Goal: Information Seeking & Learning: Learn about a topic

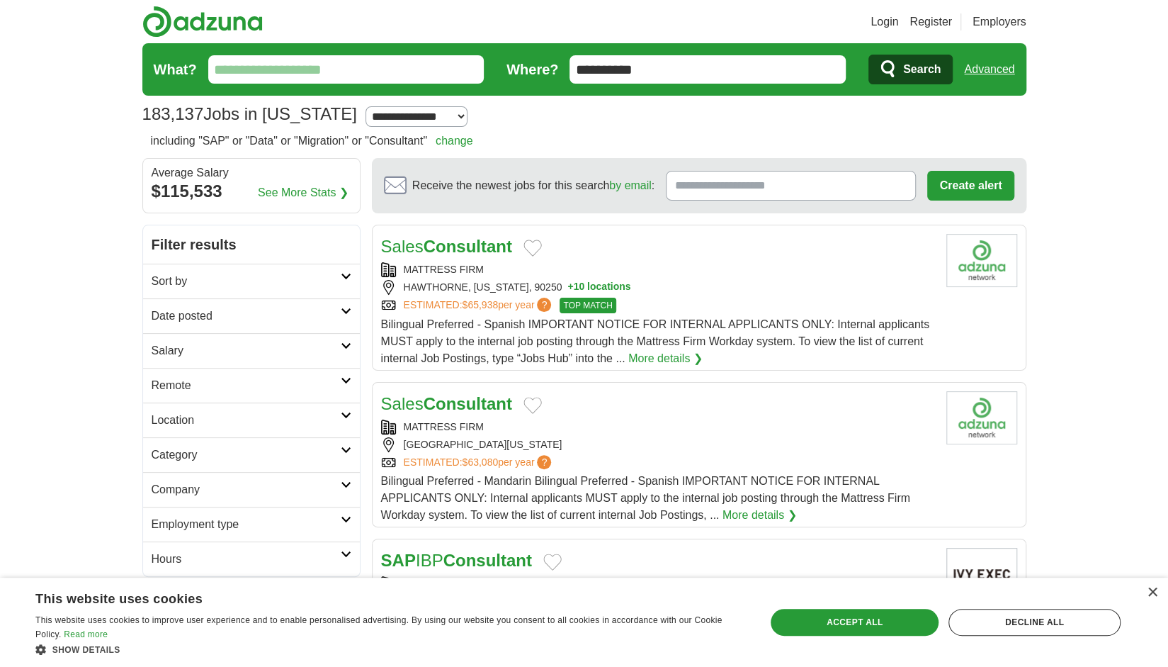
drag, startPoint x: 322, startPoint y: 67, endPoint x: 326, endPoint y: 75, distance: 8.9
click at [322, 67] on input "What?" at bounding box center [346, 69] width 276 height 28
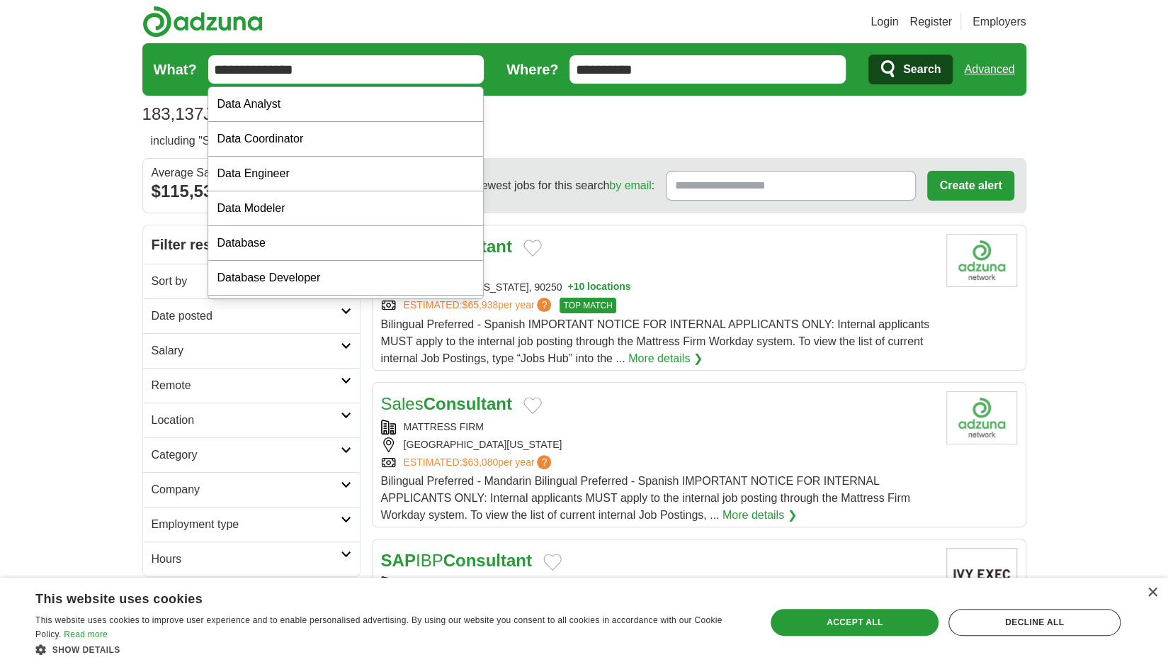
type input "**********"
click at [484, 25] on header "Login Register Employers 183,137 Jobs in California Salary Salary Select a sala…" at bounding box center [584, 66] width 884 height 132
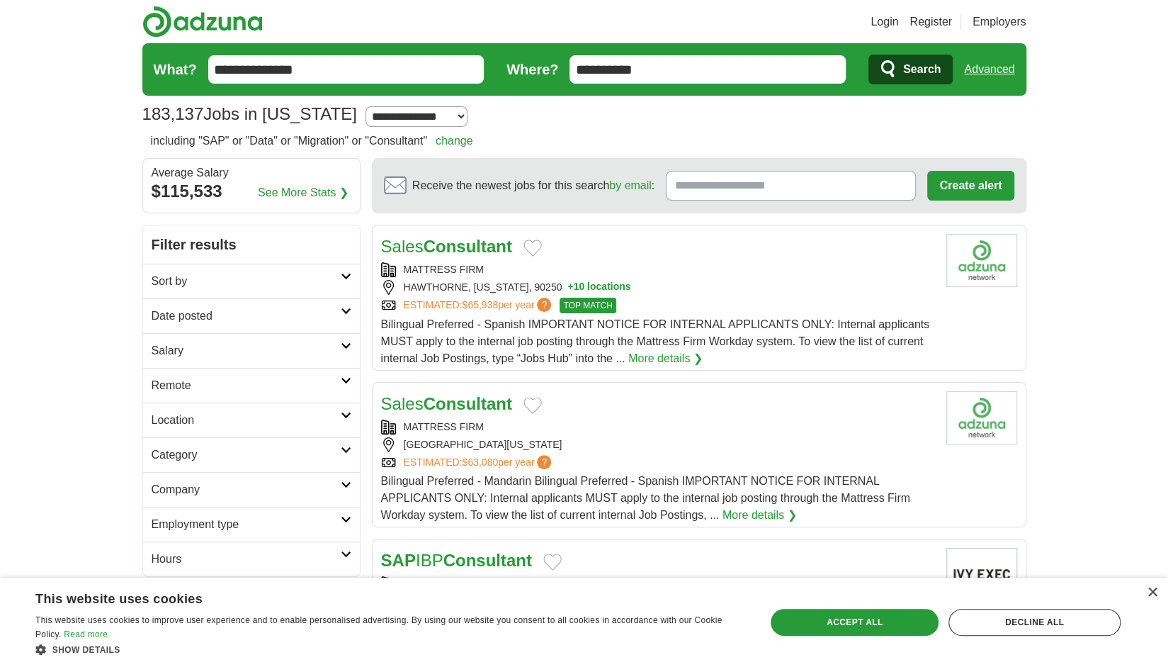
drag, startPoint x: 647, startPoint y: 69, endPoint x: 468, endPoint y: 63, distance: 179.3
click at [468, 63] on form "**********" at bounding box center [584, 69] width 884 height 52
click at [920, 66] on span "Search" at bounding box center [922, 69] width 38 height 28
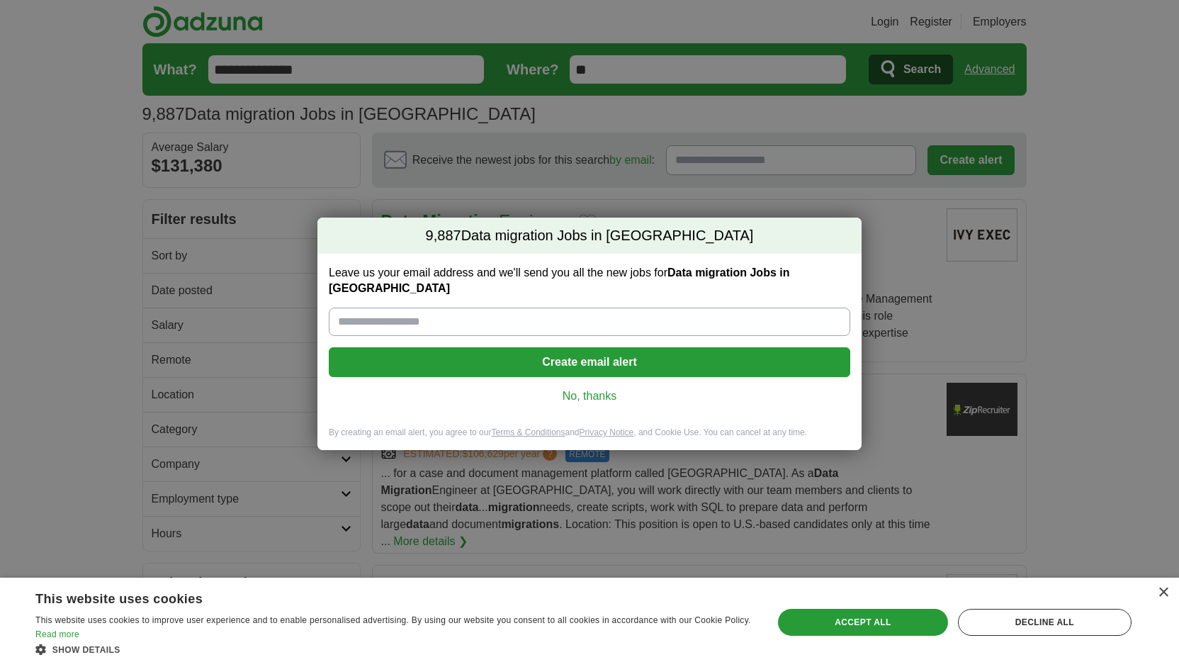
click at [582, 388] on link "No, thanks" at bounding box center [589, 396] width 499 height 16
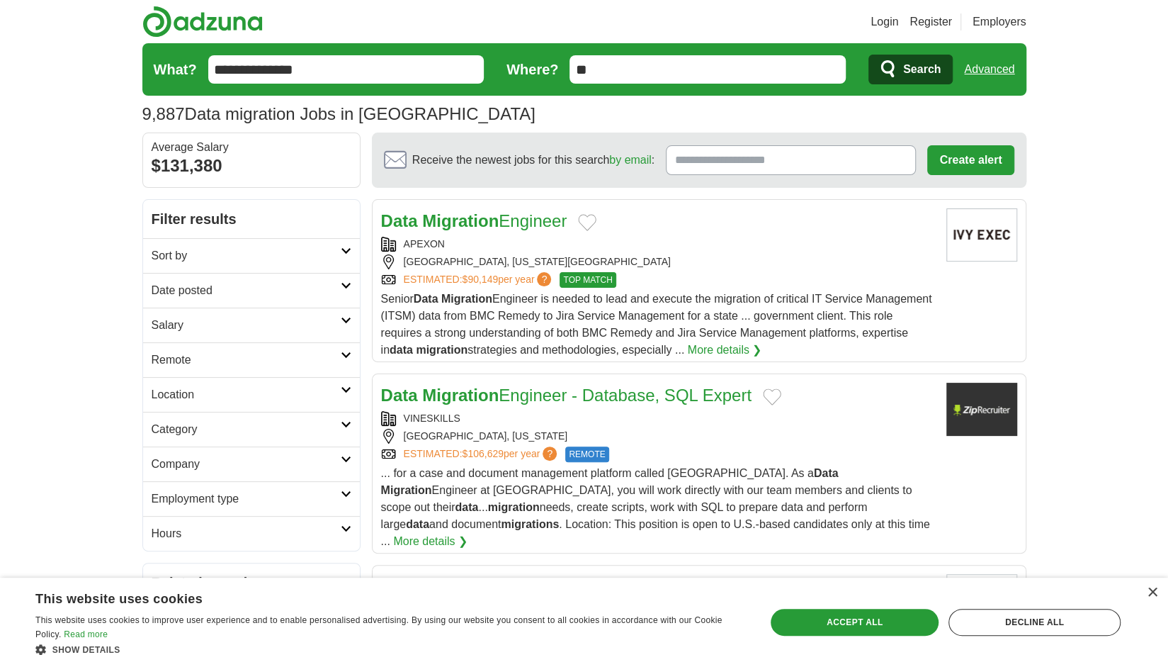
click at [493, 222] on strong "Migration" at bounding box center [460, 220] width 76 height 19
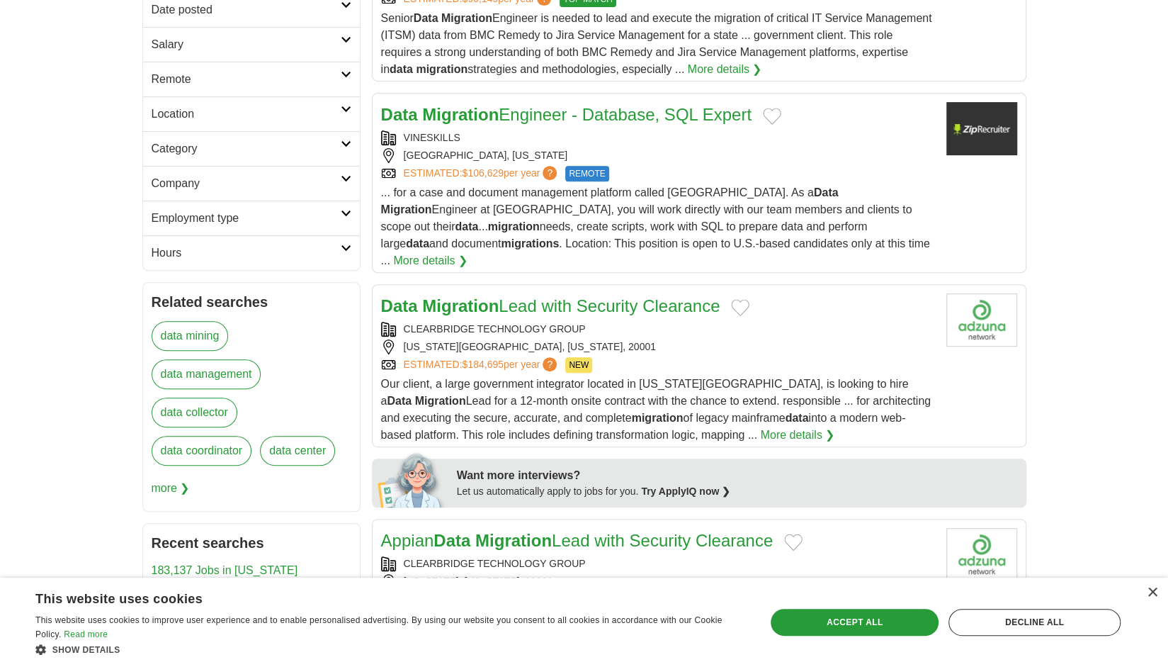
scroll to position [283, 0]
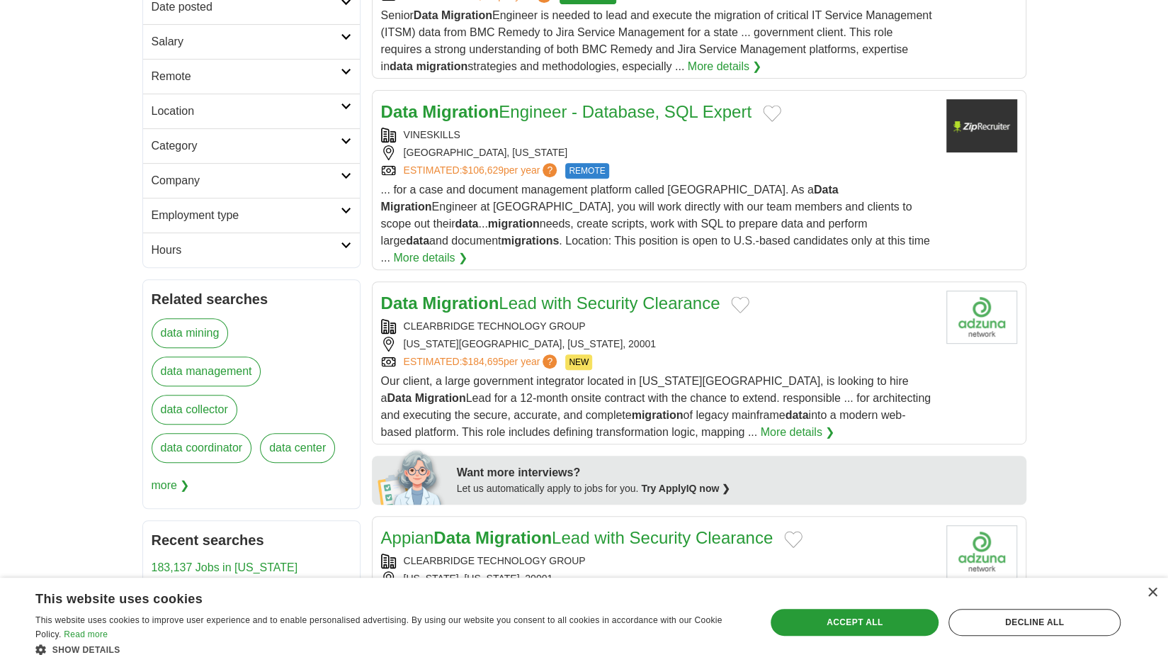
click at [650, 293] on link "Data Migration Lead with Security Clearance" at bounding box center [550, 302] width 339 height 19
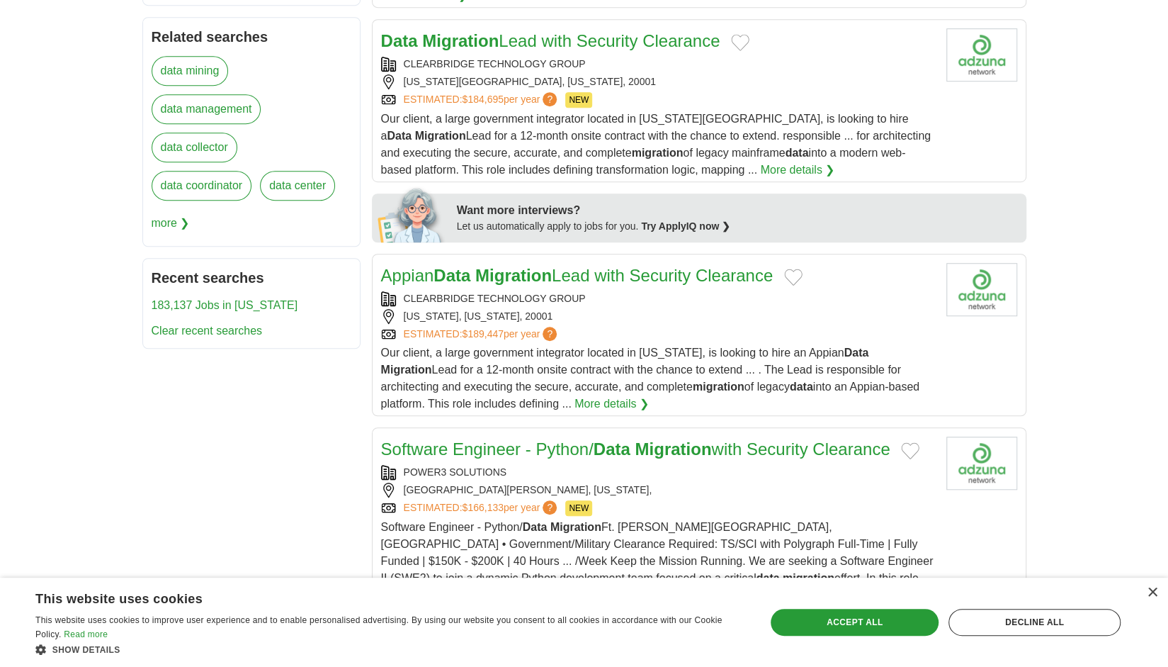
scroll to position [567, 0]
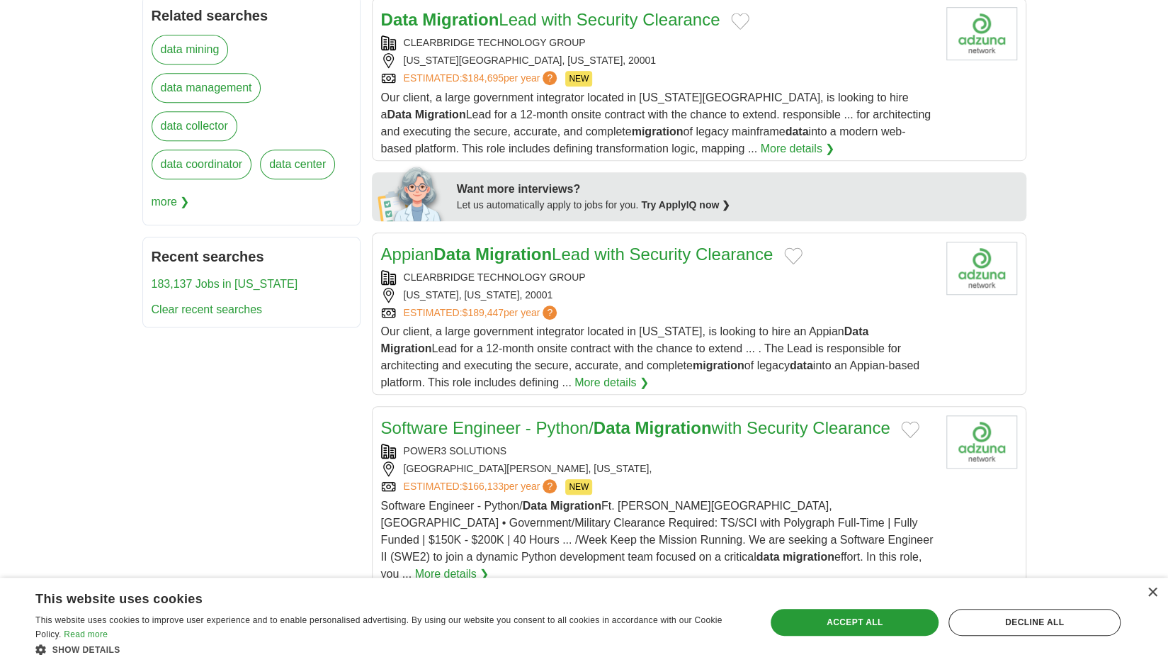
click at [569, 244] on link "Appian Data Migration Lead with Security Clearance" at bounding box center [577, 253] width 392 height 19
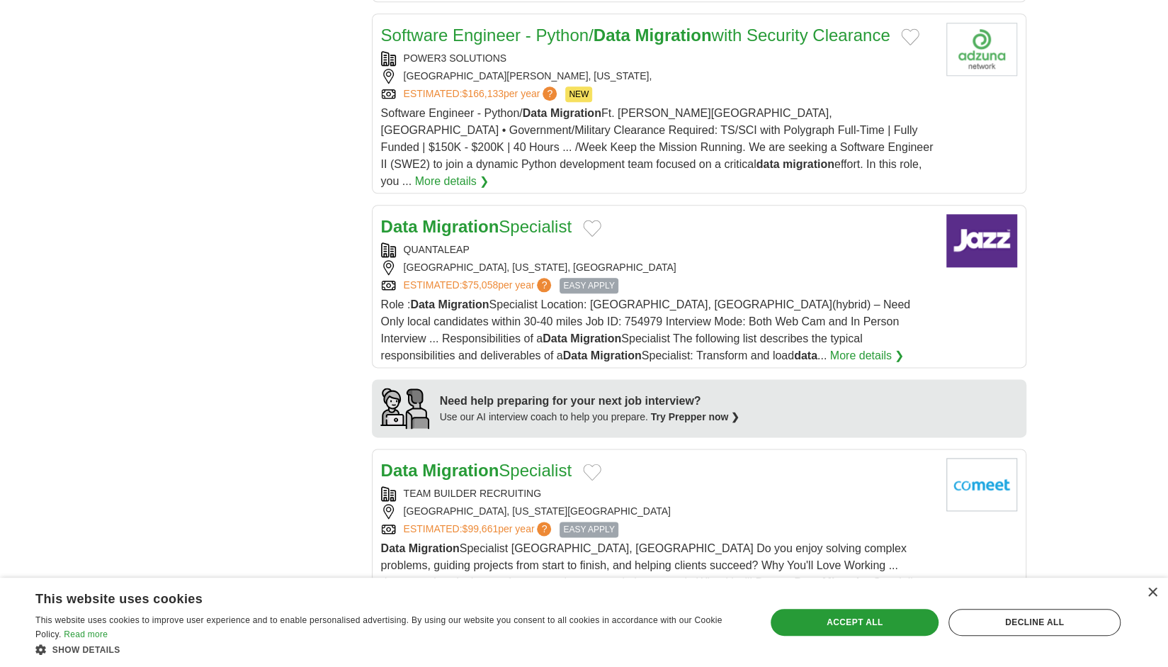
scroll to position [992, 0]
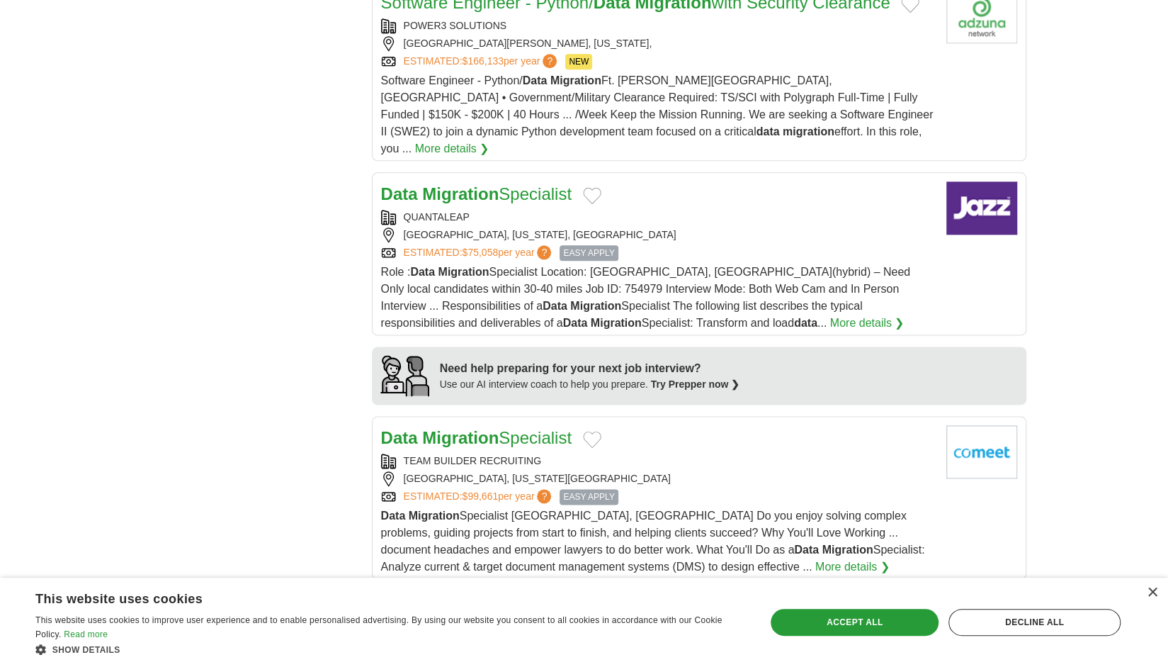
click at [450, 184] on strong "Migration" at bounding box center [460, 193] width 76 height 19
drag, startPoint x: 371, startPoint y: 145, endPoint x: 581, endPoint y: 142, distance: 209.7
click at [581, 172] on article "Data Migration Specialist [GEOGRAPHIC_DATA] [GEOGRAPHIC_DATA], [US_STATE], [GEO…" at bounding box center [699, 253] width 654 height 163
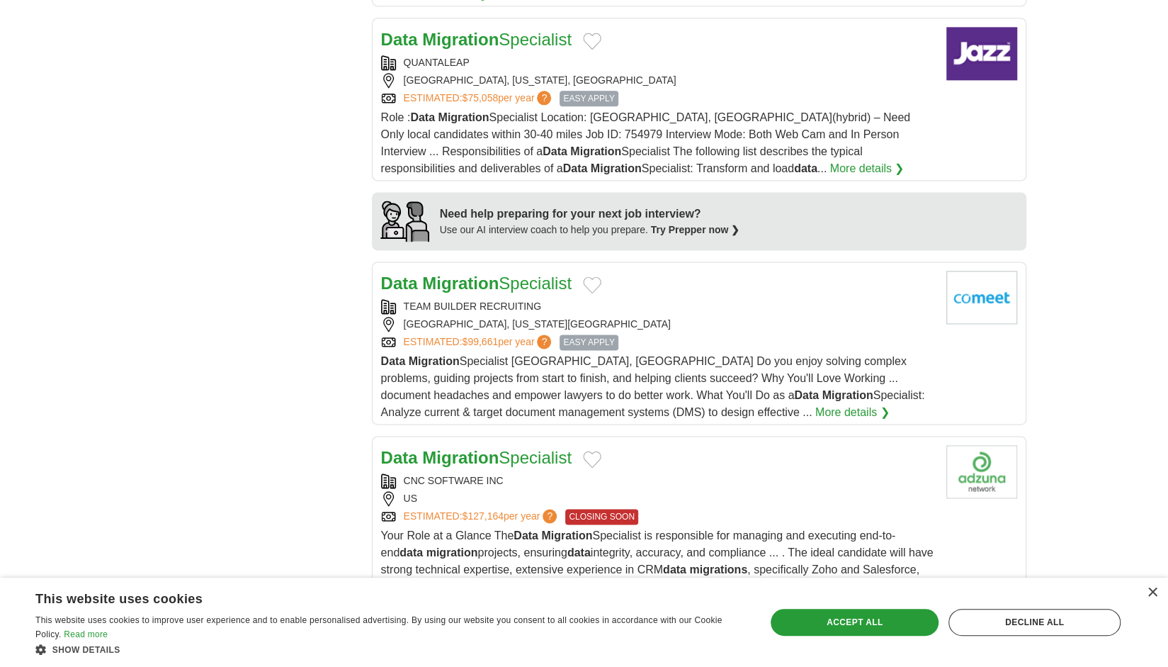
scroll to position [1133, 0]
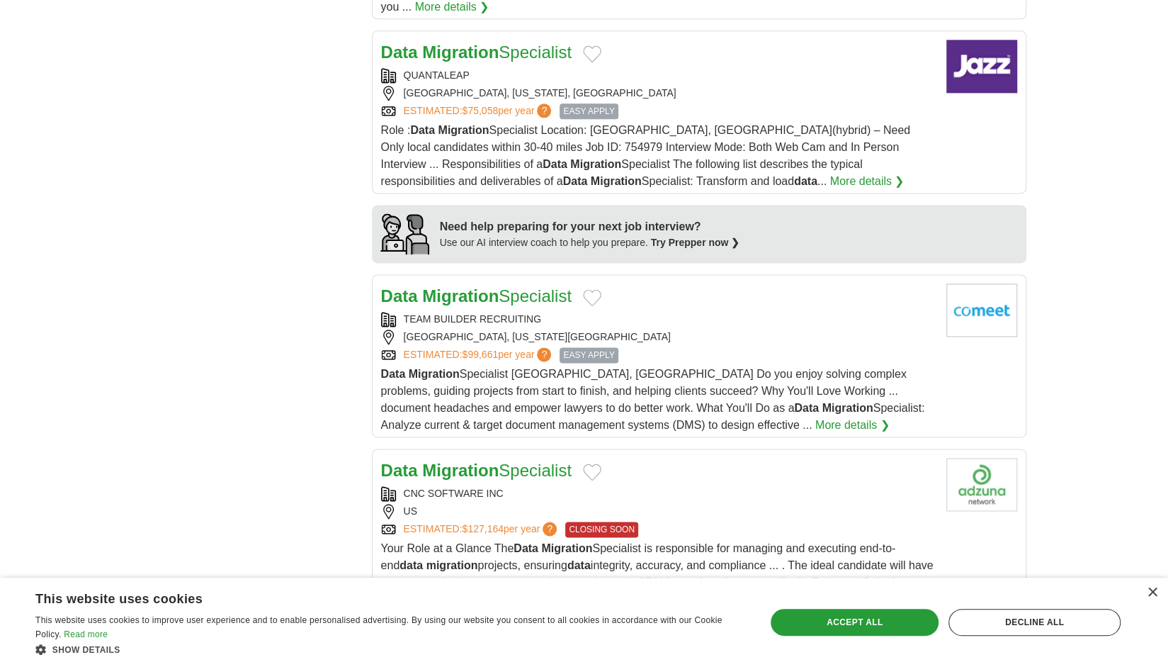
click at [501, 286] on link "Data Migration Specialist" at bounding box center [476, 295] width 191 height 19
click at [473, 460] on strong "Migration" at bounding box center [460, 469] width 76 height 19
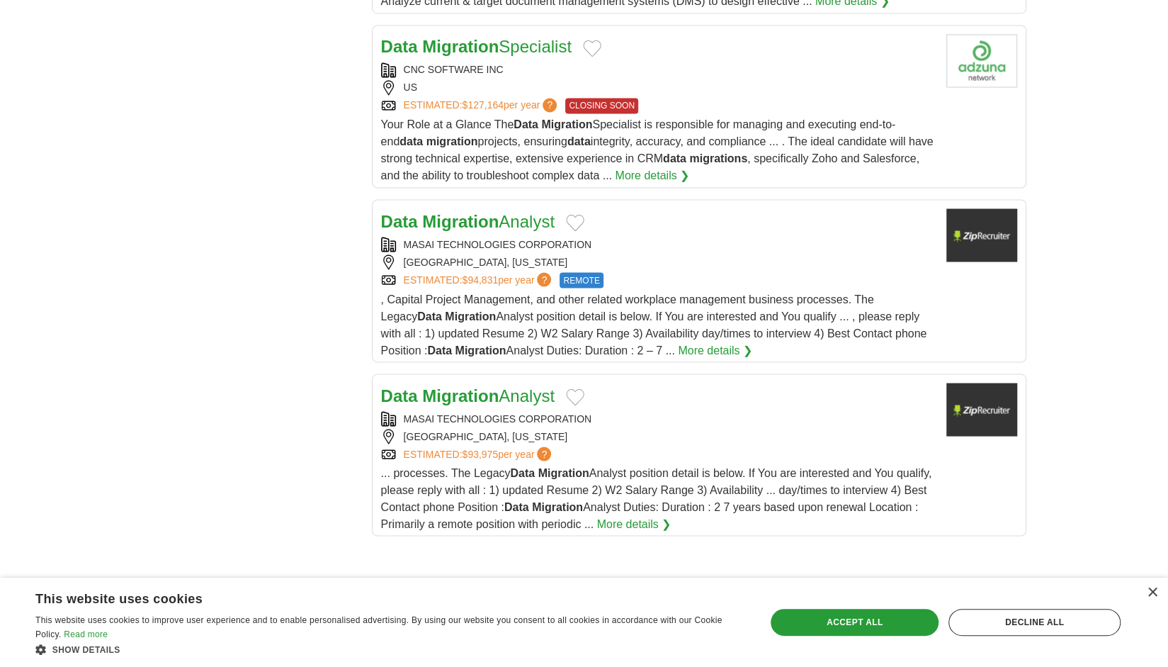
scroll to position [1558, 0]
click at [480, 210] on strong "Migration" at bounding box center [460, 219] width 76 height 19
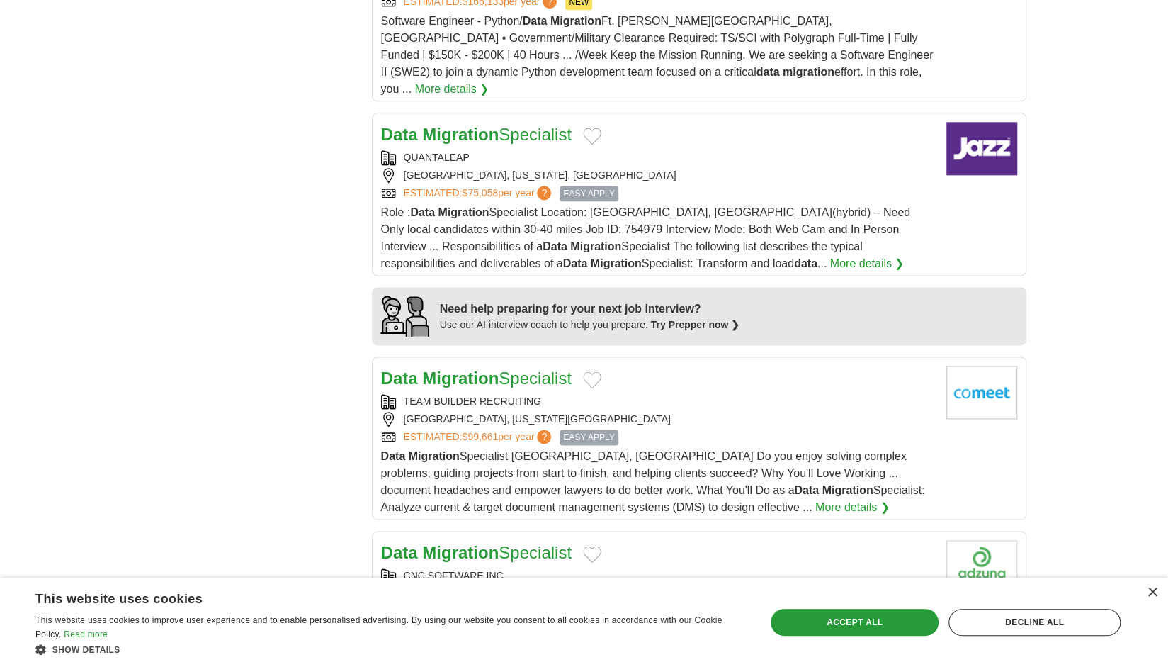
scroll to position [921, 0]
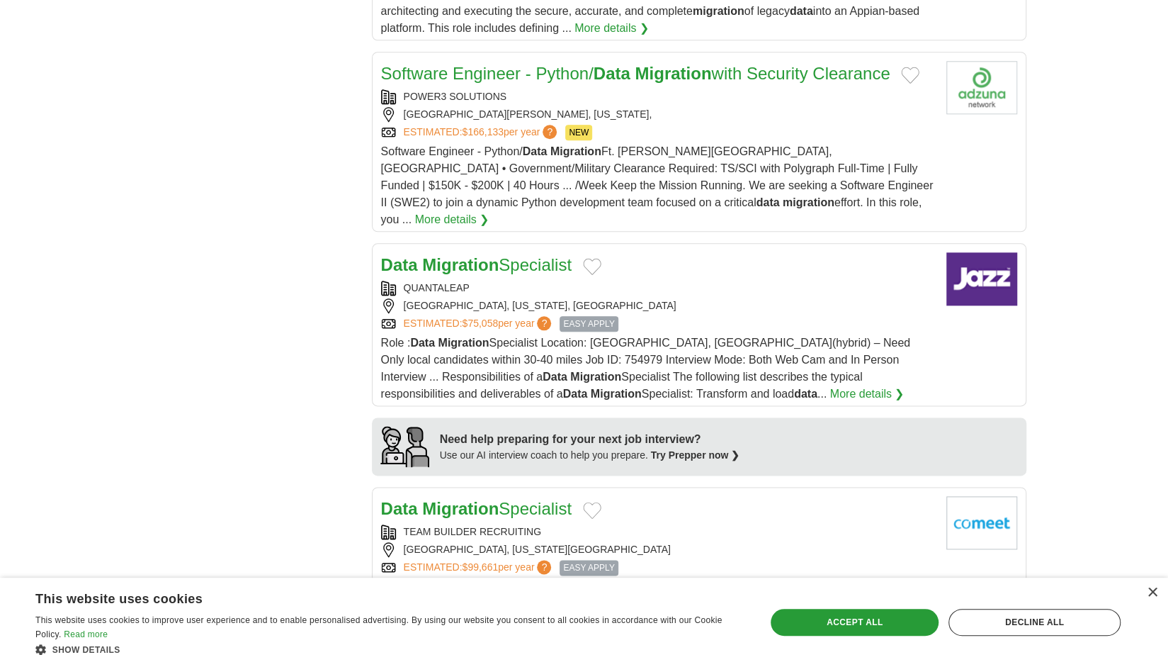
click at [137, 284] on div "Login Register Employers 9,887 Data migration Jobs in [GEOGRAPHIC_DATA] [GEOGRA…" at bounding box center [584, 608] width 907 height 3059
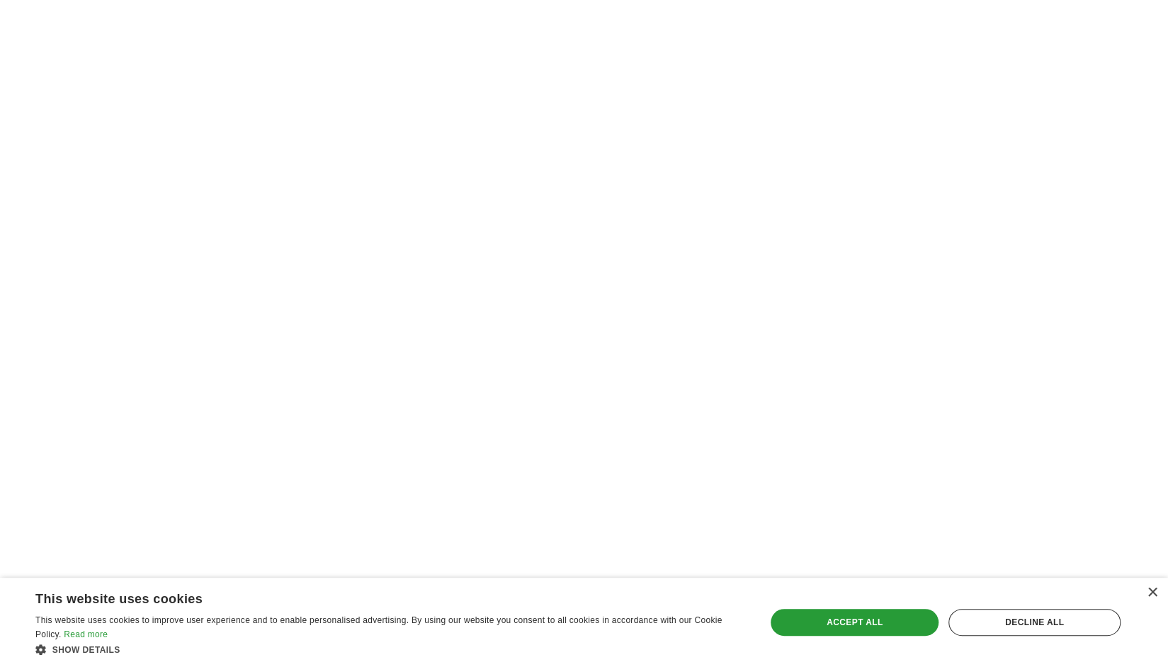
scroll to position [2196, 0]
